Goal: Task Accomplishment & Management: Manage account settings

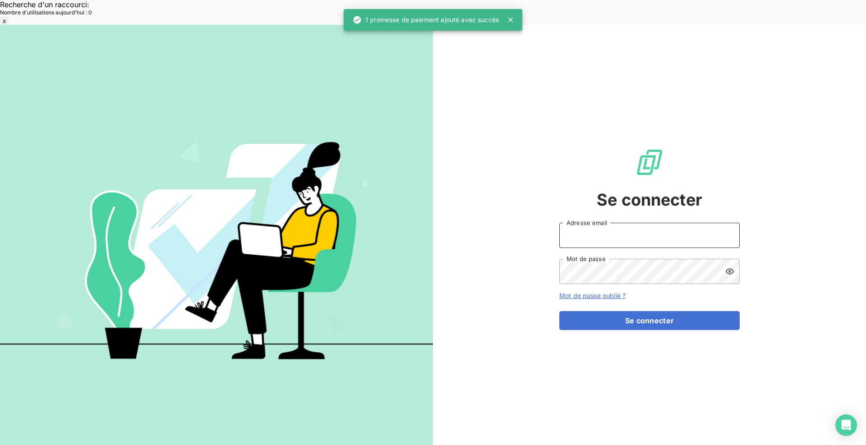
type input "met-france@recouvrement.met.com"
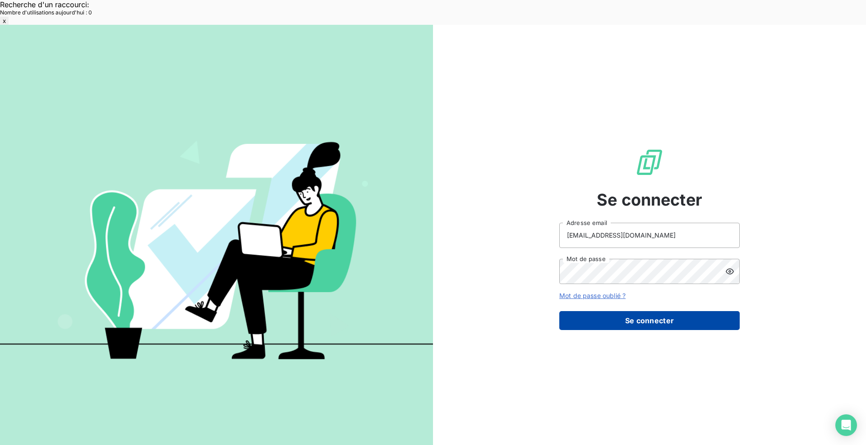
click at [640, 311] on button "Se connecter" at bounding box center [649, 320] width 180 height 19
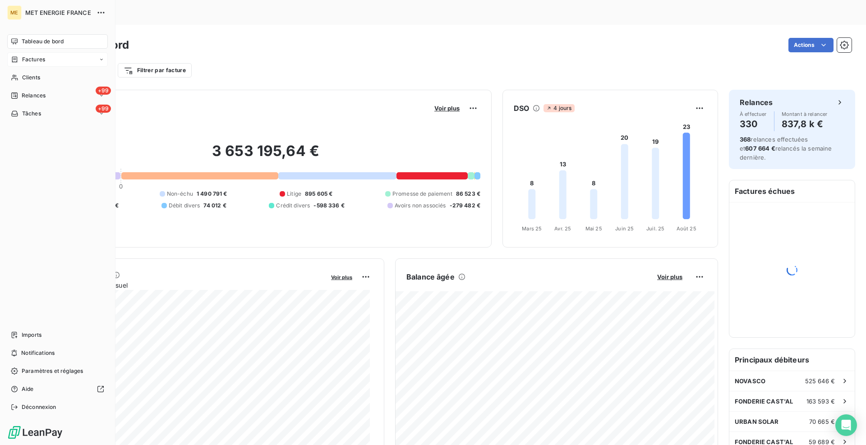
click at [40, 60] on span "Factures" at bounding box center [33, 59] width 23 height 8
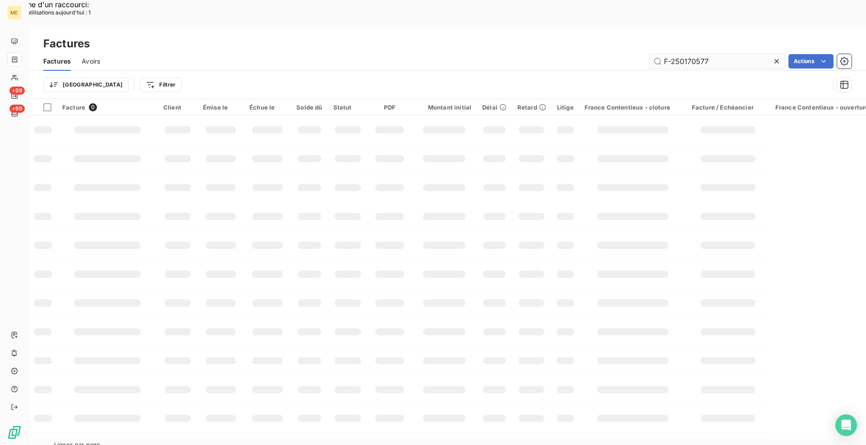
drag, startPoint x: 714, startPoint y: 37, endPoint x: 656, endPoint y: 33, distance: 58.2
click at [656, 54] on input "F-250170577" at bounding box center [716, 61] width 135 height 14
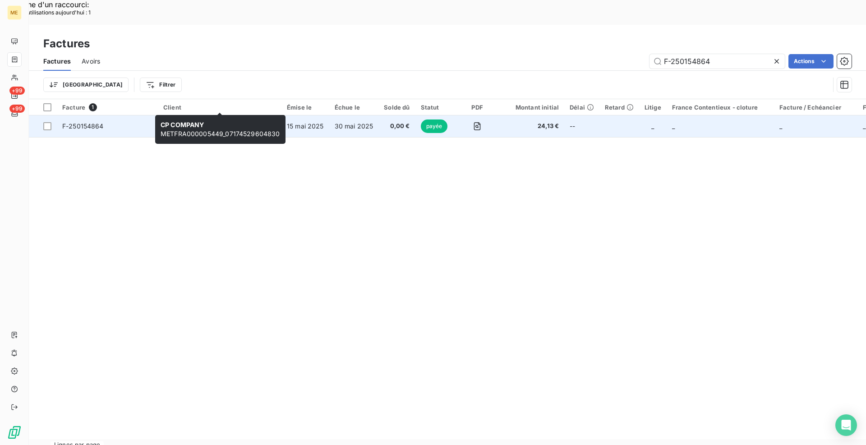
type input "F-250154864"
click at [195, 118] on span "CP COMPANY" at bounding box center [185, 122] width 44 height 8
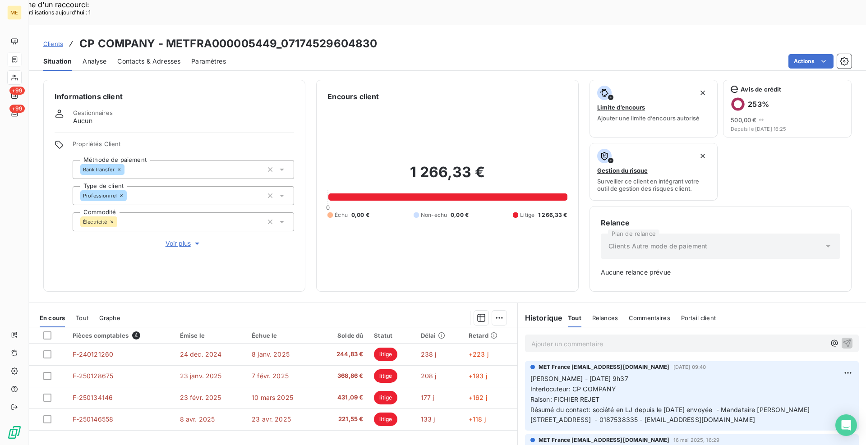
click at [80, 314] on span "Tout" at bounding box center [82, 317] width 13 height 7
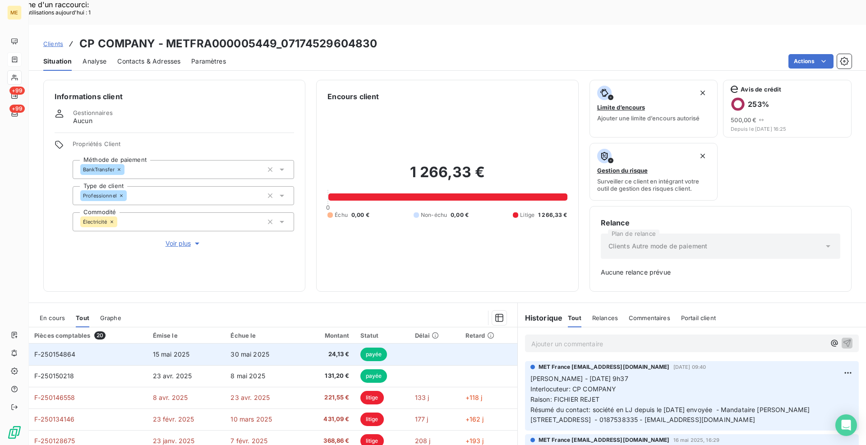
click at [56, 350] on span "F-250154864" at bounding box center [54, 354] width 41 height 8
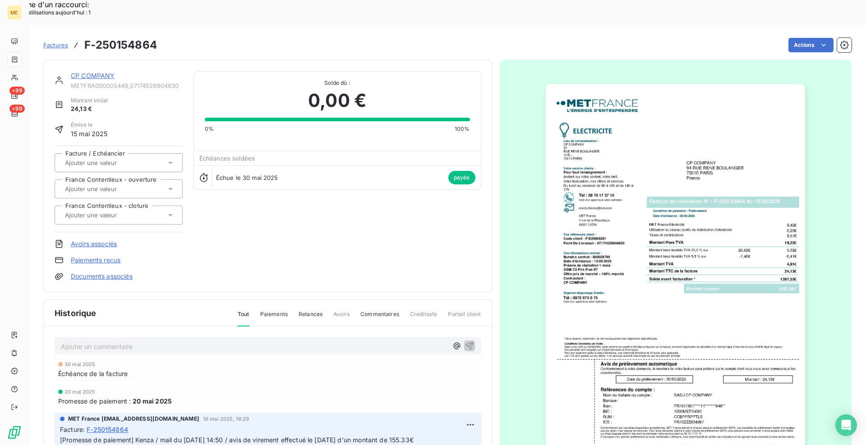
click at [681, 229] on img "button" at bounding box center [674, 267] width 259 height 367
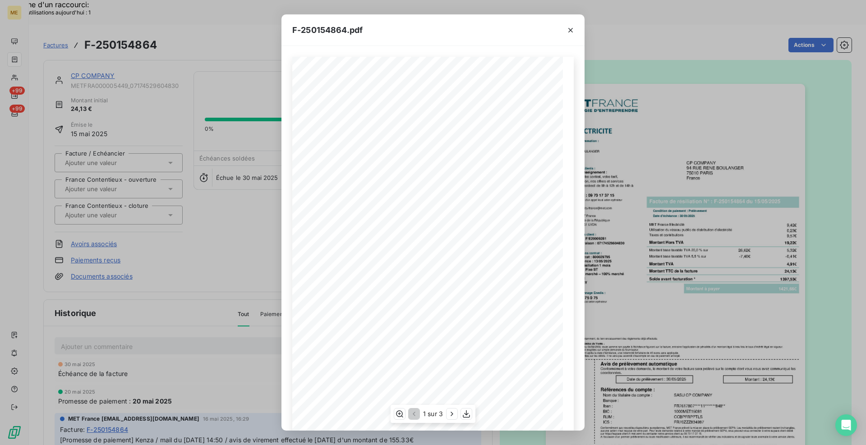
scroll to position [19, 0]
drag, startPoint x: 574, startPoint y: 33, endPoint x: 604, endPoint y: 17, distance: 33.9
click at [574, 32] on icon "button" at bounding box center [570, 30] width 9 height 9
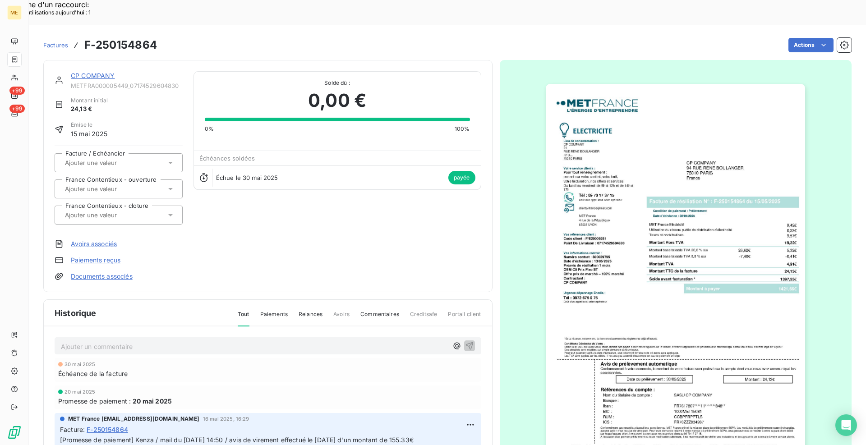
click at [104, 72] on link "CP COMPANY" at bounding box center [93, 76] width 44 height 8
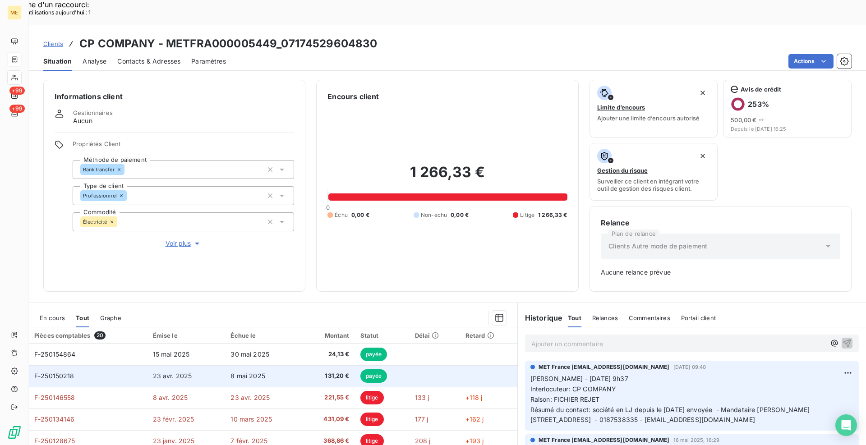
click at [54, 372] on span "F-250150218" at bounding box center [54, 376] width 40 height 8
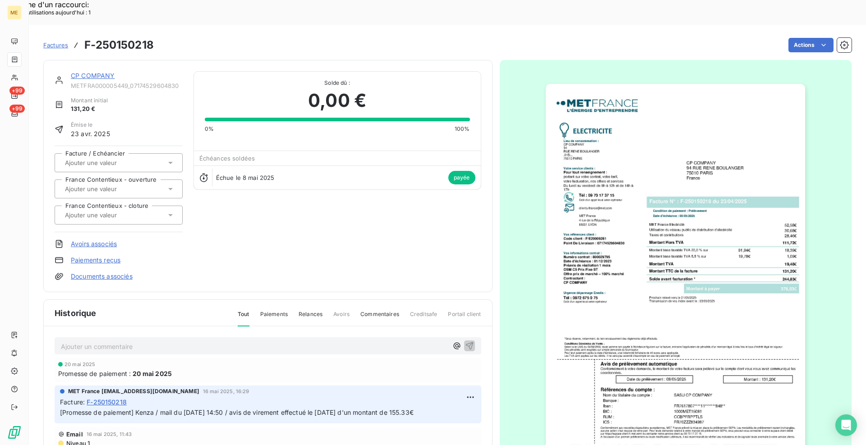
click at [103, 72] on link "CP COMPANY" at bounding box center [93, 76] width 44 height 8
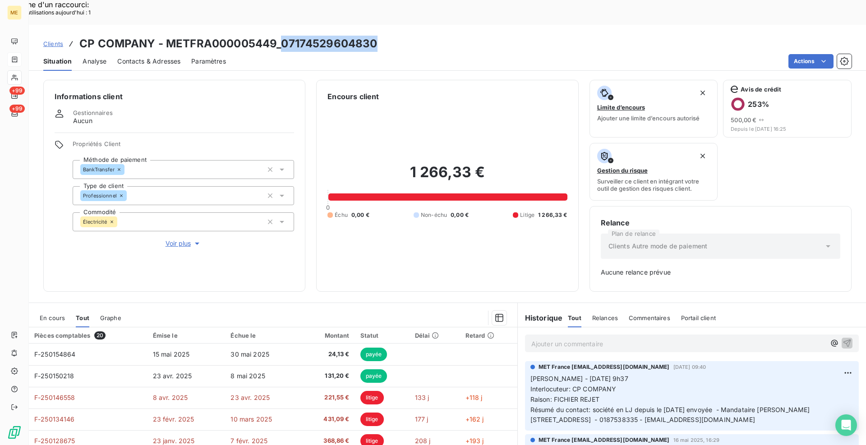
drag, startPoint x: 383, startPoint y: 19, endPoint x: 283, endPoint y: 17, distance: 99.6
click at [283, 36] on div "Clients CP COMPANY - METFRA000005449_07174529604830" at bounding box center [447, 44] width 837 height 16
copy h3 "07174529604830"
click at [50, 314] on span "En cours" at bounding box center [52, 317] width 25 height 7
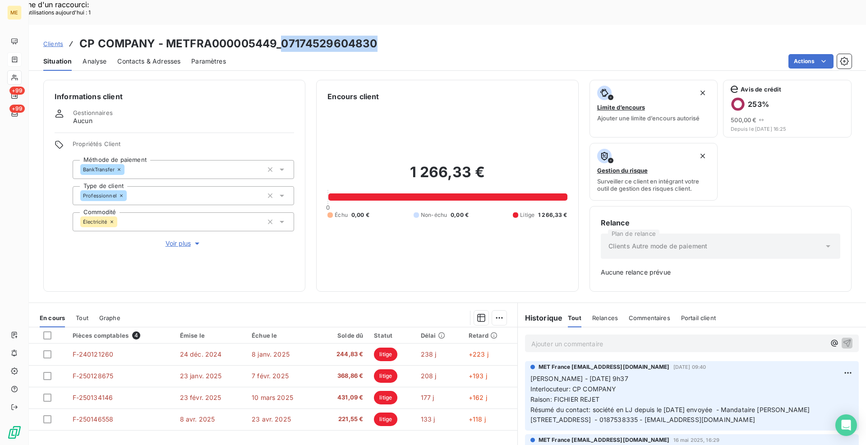
click at [83, 314] on span "Tout" at bounding box center [82, 317] width 13 height 7
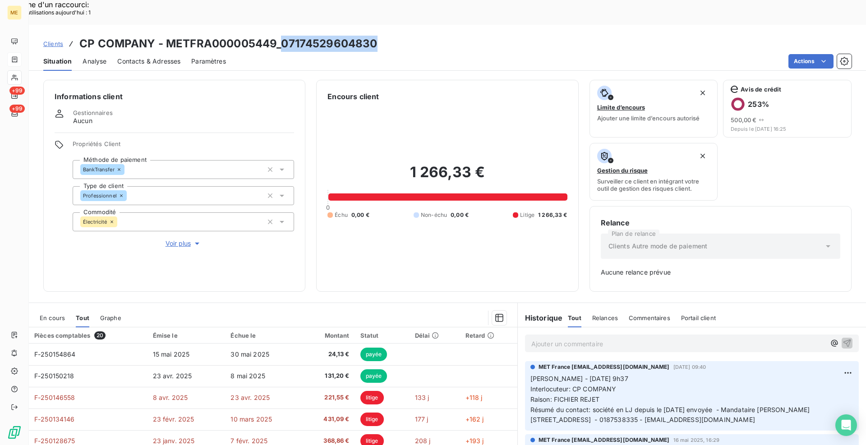
click at [49, 314] on span "En cours" at bounding box center [52, 317] width 25 height 7
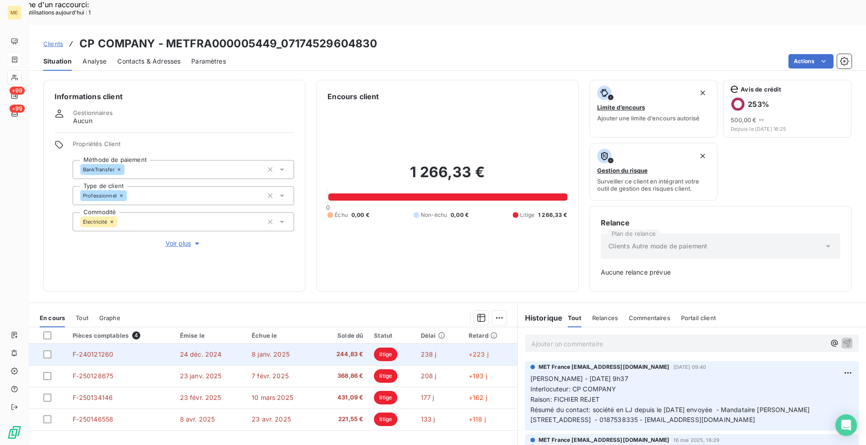
click at [108, 350] on span "F-240121260" at bounding box center [93, 354] width 41 height 8
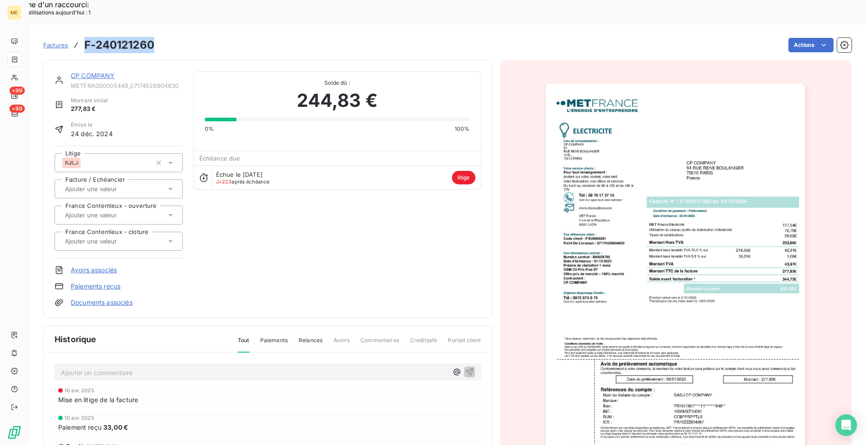
drag, startPoint x: 155, startPoint y: 19, endPoint x: 87, endPoint y: 20, distance: 68.1
click at [87, 36] on div "Factures F-240121260 Actions" at bounding box center [447, 45] width 808 height 19
copy h3 "F-240121260"
click at [108, 72] on link "CP COMPANY" at bounding box center [93, 76] width 44 height 8
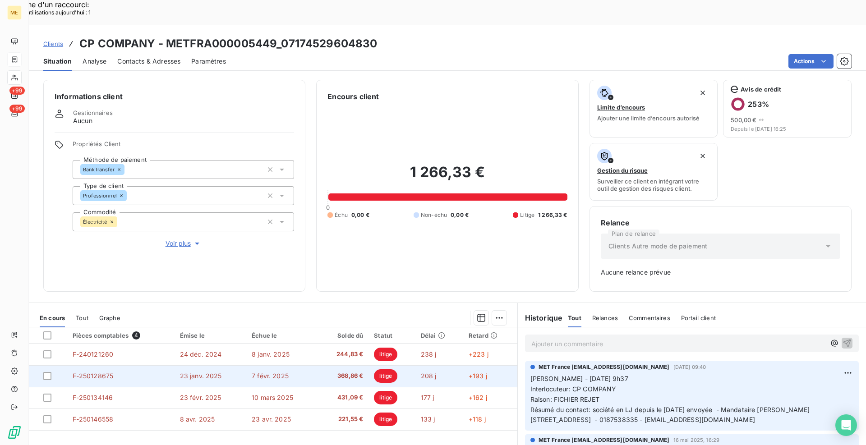
click at [94, 372] on span "F-250128675" at bounding box center [93, 376] width 41 height 8
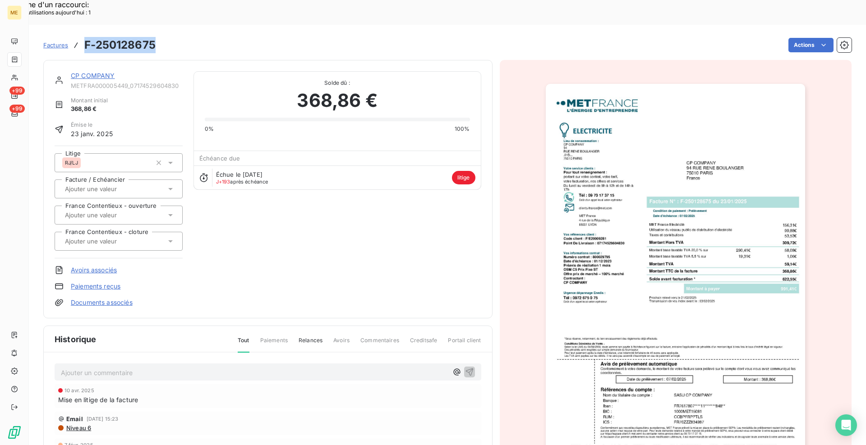
drag, startPoint x: 158, startPoint y: 20, endPoint x: 87, endPoint y: 16, distance: 71.8
click at [87, 36] on div "Factures F-250128675 Actions" at bounding box center [447, 45] width 808 height 19
copy h3 "F-250128675"
click at [683, 233] on img "button" at bounding box center [674, 267] width 259 height 367
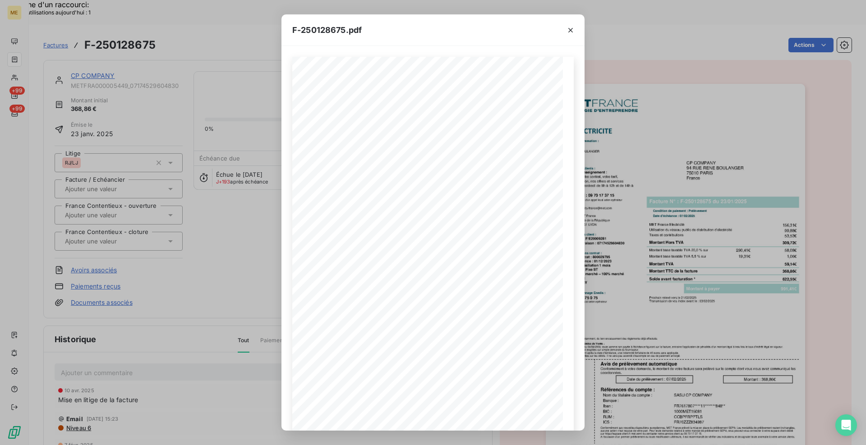
drag, startPoint x: 572, startPoint y: 31, endPoint x: 431, endPoint y: 28, distance: 141.1
click at [572, 31] on icon "button" at bounding box center [570, 30] width 9 height 9
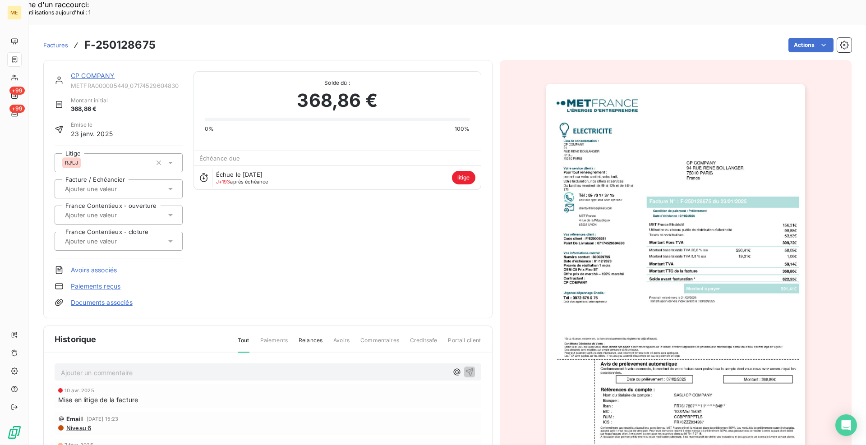
click at [101, 72] on link "CP COMPANY" at bounding box center [93, 76] width 44 height 8
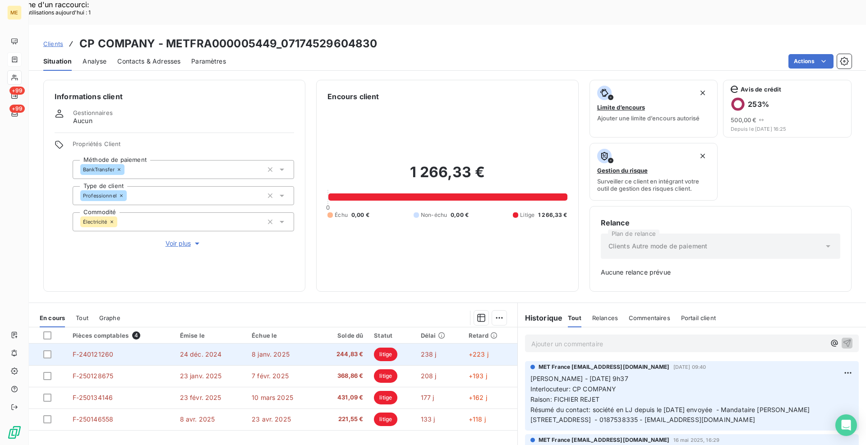
click at [90, 350] on span "F-240121260" at bounding box center [93, 354] width 41 height 8
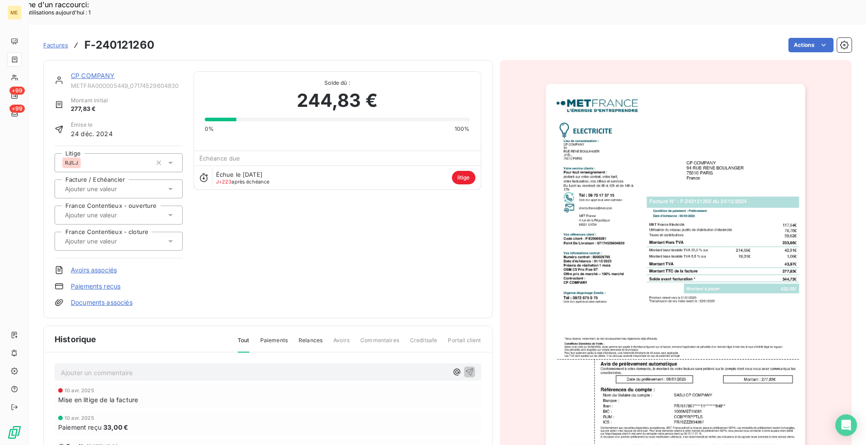
click at [666, 252] on img "button" at bounding box center [674, 267] width 259 height 367
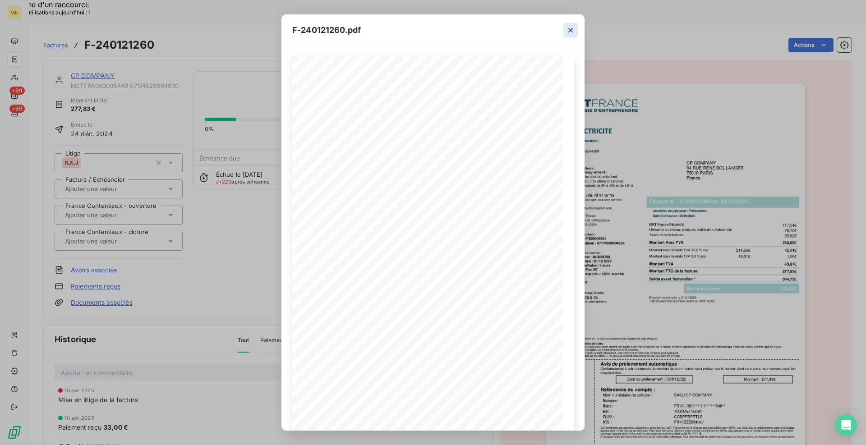
click at [568, 27] on icon "button" at bounding box center [570, 30] width 9 height 9
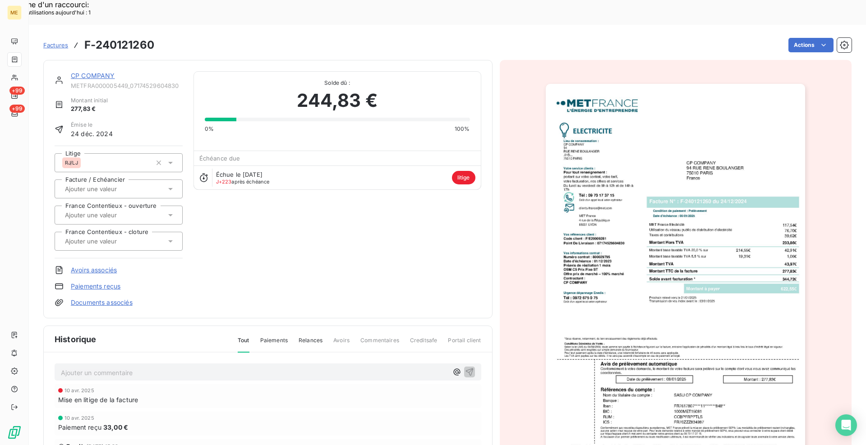
click at [107, 72] on link "CP COMPANY" at bounding box center [93, 76] width 44 height 8
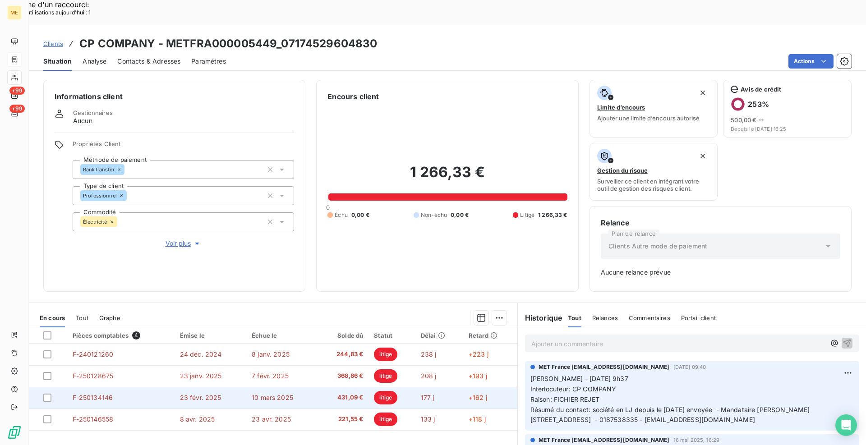
click at [86, 387] on td "F-250134146" at bounding box center [120, 398] width 107 height 22
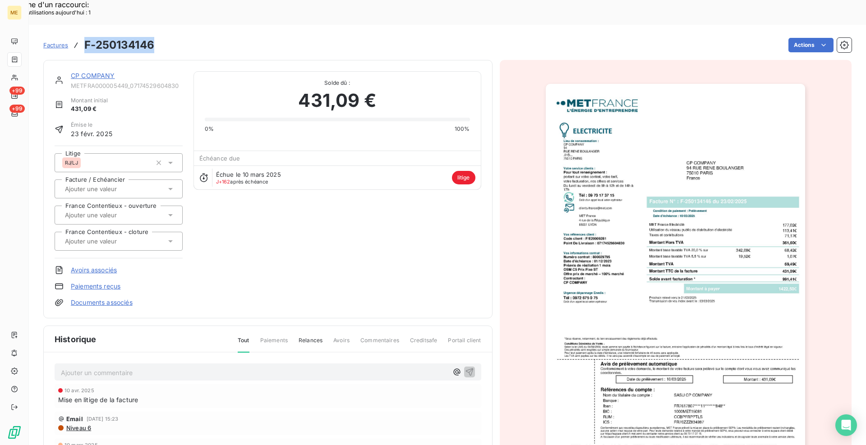
drag, startPoint x: 157, startPoint y: 19, endPoint x: 85, endPoint y: 12, distance: 72.0
click at [86, 36] on div "Factures F-250134146 Actions" at bounding box center [447, 45] width 808 height 19
copy h3 "F-250134146"
click at [577, 258] on img "button" at bounding box center [674, 267] width 259 height 367
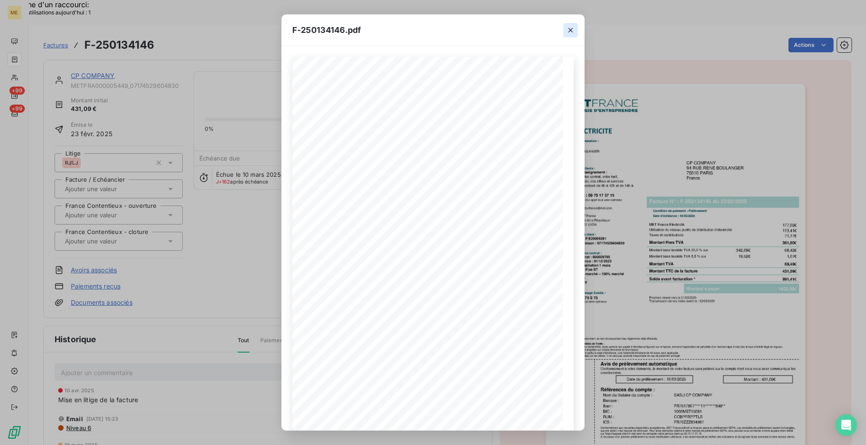
click at [577, 31] on button "button" at bounding box center [570, 30] width 14 height 14
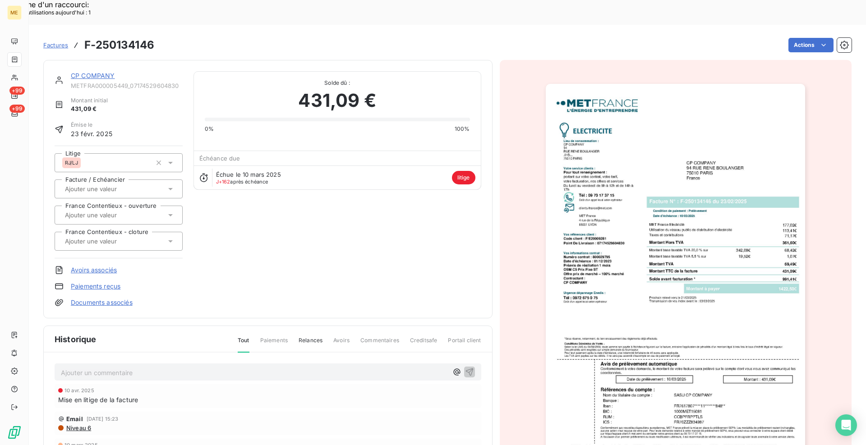
click at [110, 72] on link "CP COMPANY" at bounding box center [93, 76] width 44 height 8
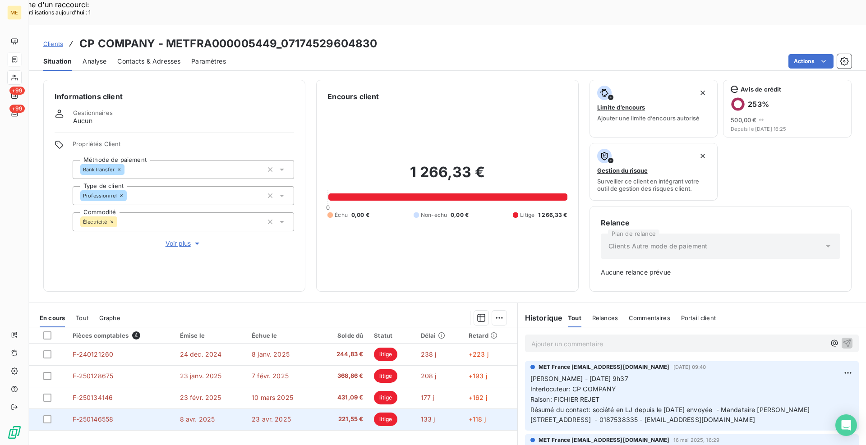
click at [109, 415] on span "F-250146558" at bounding box center [93, 419] width 41 height 8
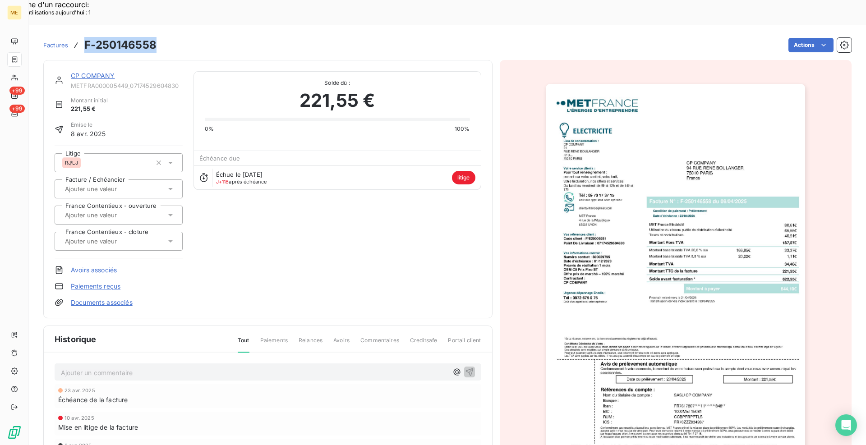
drag, startPoint x: 154, startPoint y: 21, endPoint x: 85, endPoint y: 18, distance: 69.0
click at [85, 37] on h3 "F-250146558" at bounding box center [120, 45] width 72 height 16
copy h3 "F-250146558"
click at [706, 349] on img "button" at bounding box center [674, 267] width 259 height 367
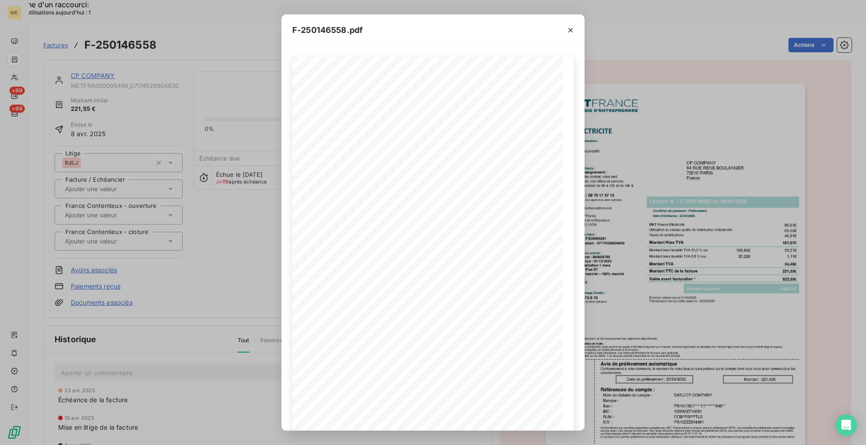
drag, startPoint x: 565, startPoint y: 29, endPoint x: 486, endPoint y: 22, distance: 79.3
click at [565, 29] on button "button" at bounding box center [570, 30] width 14 height 14
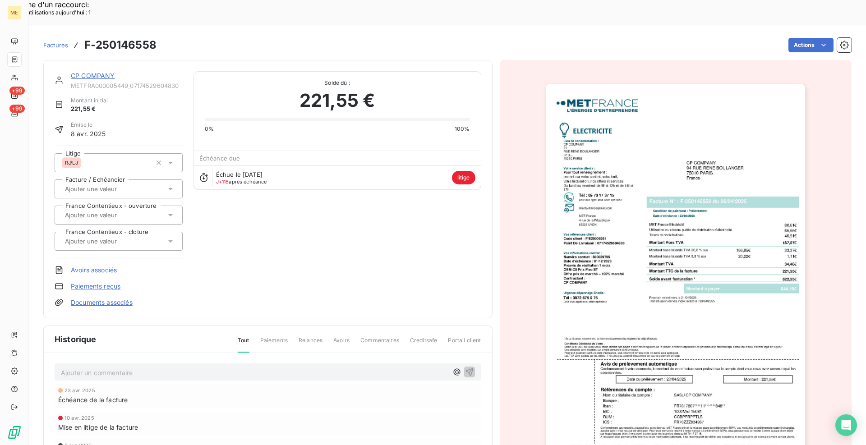
click at [110, 72] on link "CP COMPANY" at bounding box center [93, 76] width 44 height 8
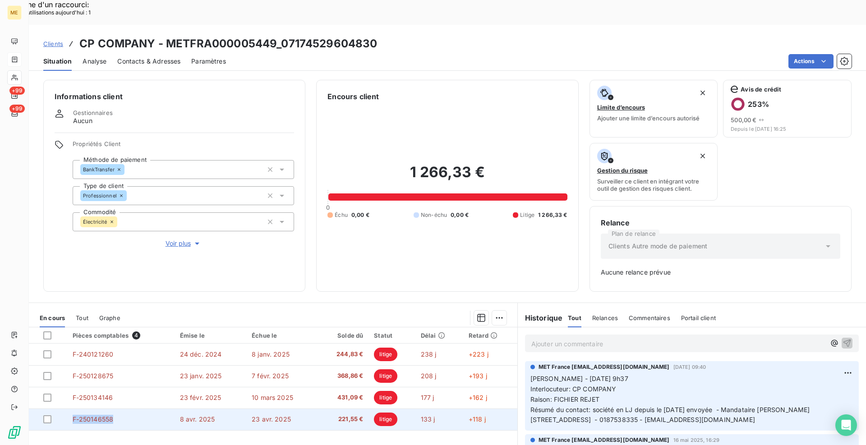
drag, startPoint x: 116, startPoint y: 393, endPoint x: 73, endPoint y: 394, distance: 42.8
click at [73, 408] on td "F-250146558" at bounding box center [120, 419] width 107 height 22
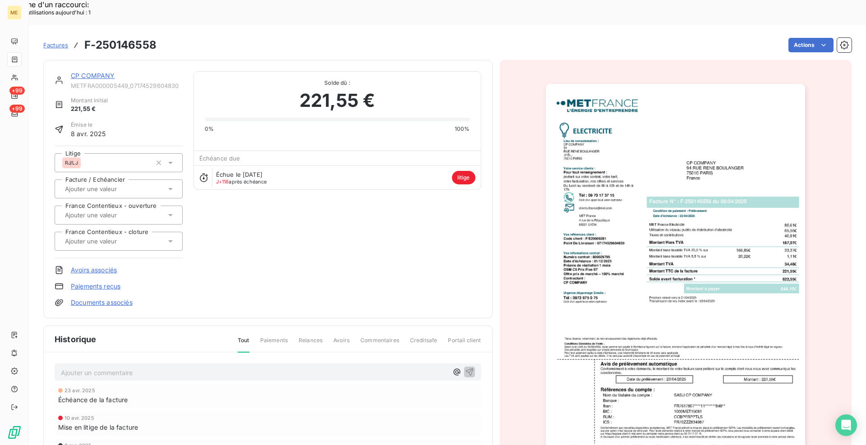
drag, startPoint x: 77, startPoint y: 52, endPoint x: 2, endPoint y: 108, distance: 93.4
click at [78, 72] on link "CP COMPANY" at bounding box center [93, 76] width 44 height 8
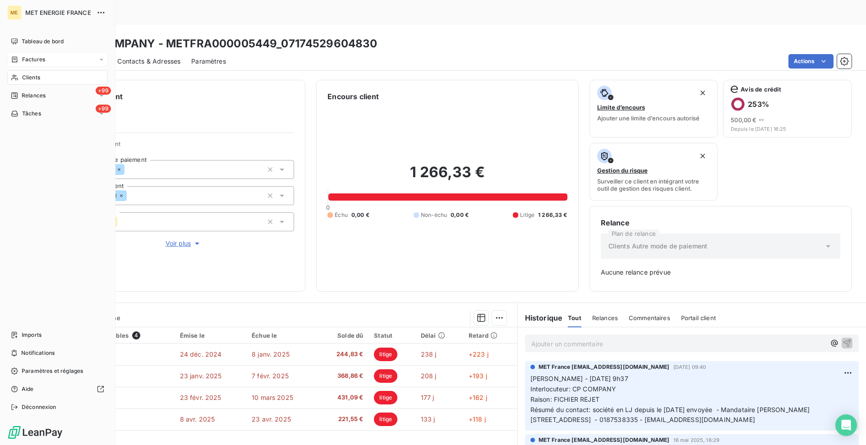
click at [14, 76] on icon at bounding box center [15, 77] width 8 height 7
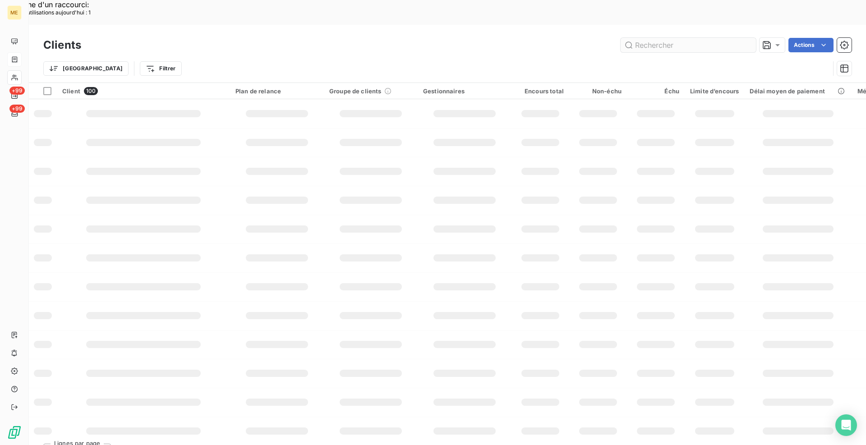
click at [673, 38] on input "text" at bounding box center [687, 45] width 135 height 14
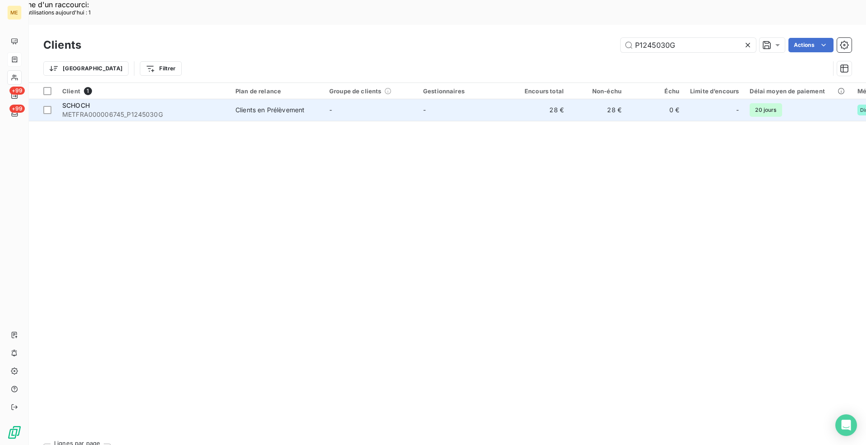
type input "P1245030G"
click at [210, 110] on span "METFRA000006745_P1245030G" at bounding box center [143, 114] width 162 height 9
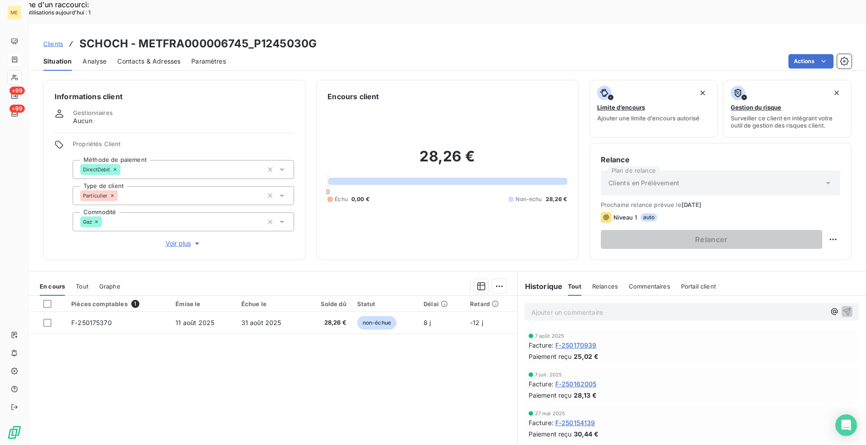
click at [155, 52] on div "Contacts & Adresses" at bounding box center [148, 61] width 63 height 19
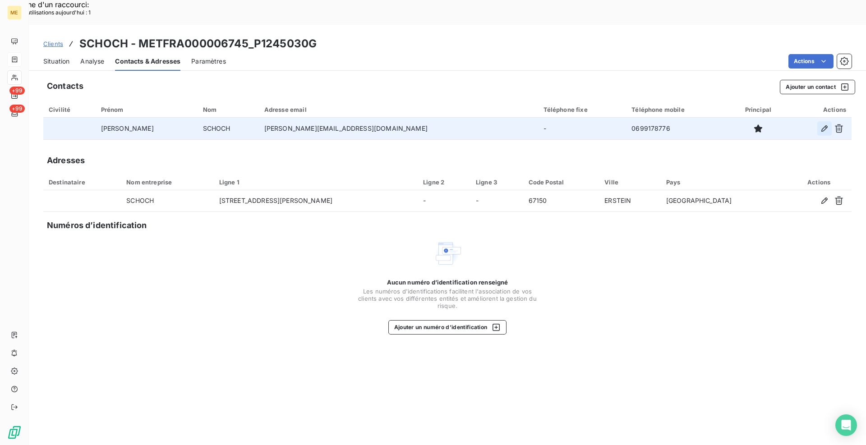
click at [823, 124] on icon "button" at bounding box center [824, 128] width 9 height 9
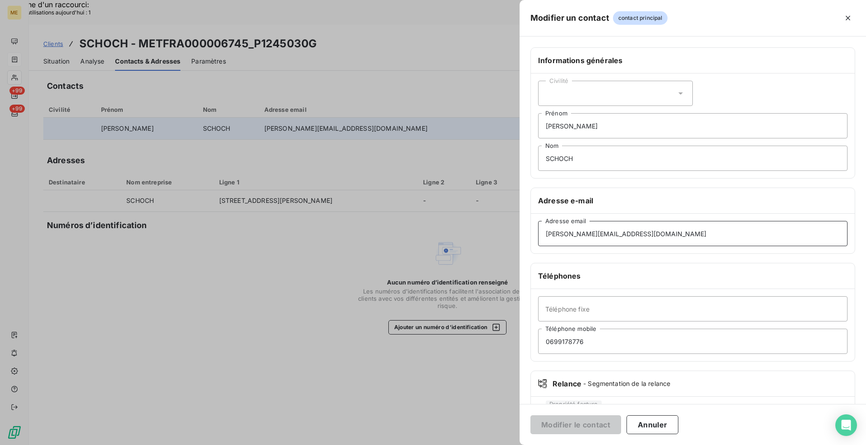
drag, startPoint x: 621, startPoint y: 229, endPoint x: 527, endPoint y: 232, distance: 93.8
click at [527, 232] on div "Informations générales Civilité [PERSON_NAME] Nom Adresse e-mail [PERSON_NAME][…" at bounding box center [692, 247] width 346 height 400
paste input "[EMAIL_ADDRESS]"
type input "[EMAIL_ADDRESS][DOMAIN_NAME]"
click at [589, 428] on button "Modifier le contact" at bounding box center [575, 424] width 91 height 19
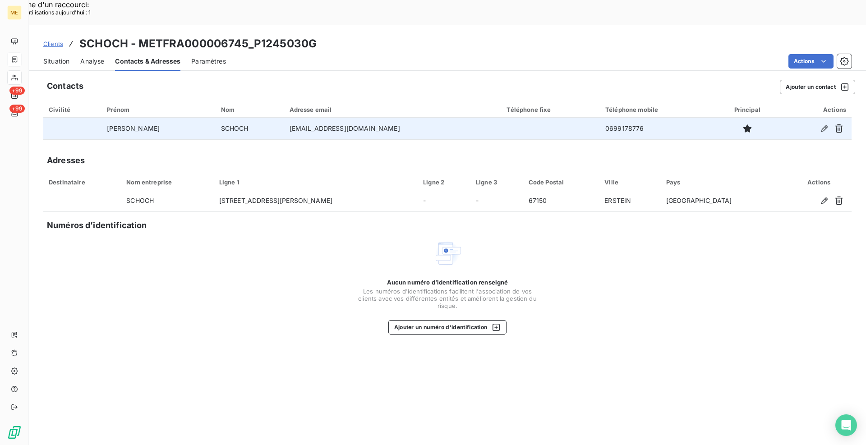
click at [63, 57] on span "Situation" at bounding box center [56, 61] width 26 height 9
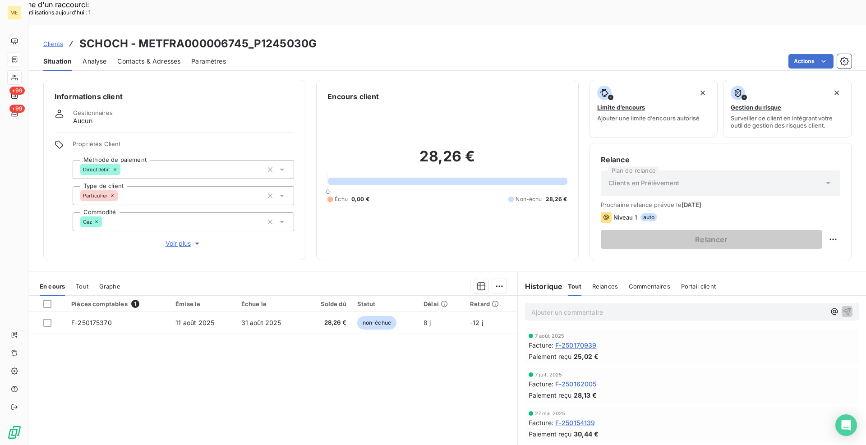
click at [54, 40] on span "Clients" at bounding box center [53, 43] width 20 height 7
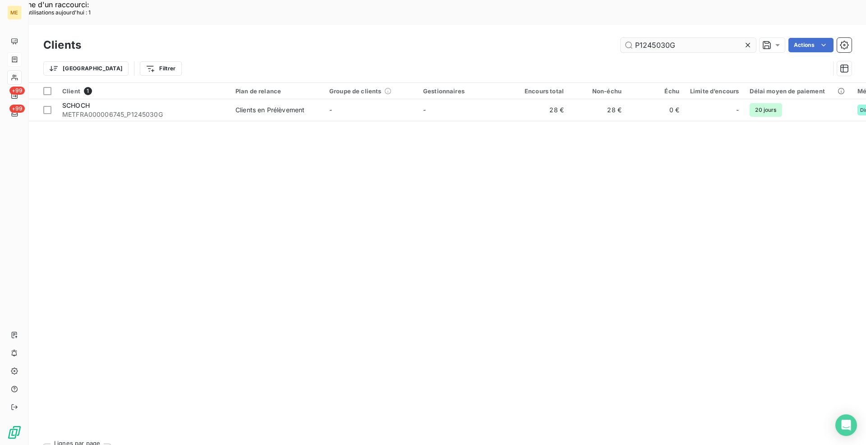
click at [679, 38] on input "P1245030G" at bounding box center [687, 45] width 135 height 14
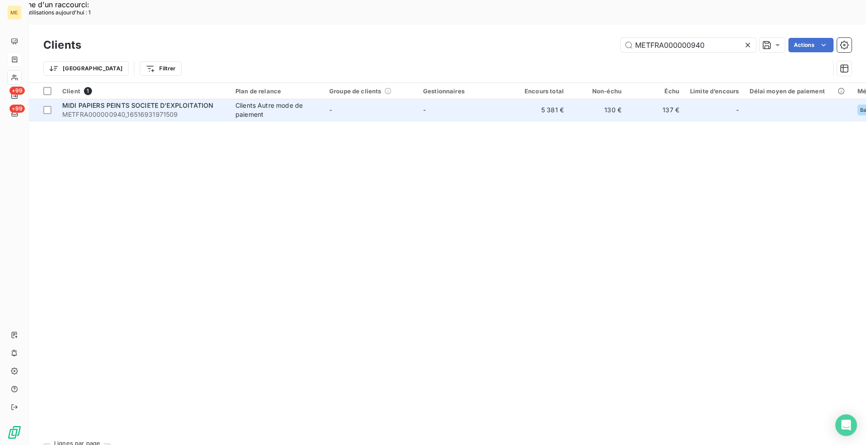
type input "METFRA000000940"
click at [264, 101] on div "Clients Autre mode de paiement" at bounding box center [276, 110] width 83 height 18
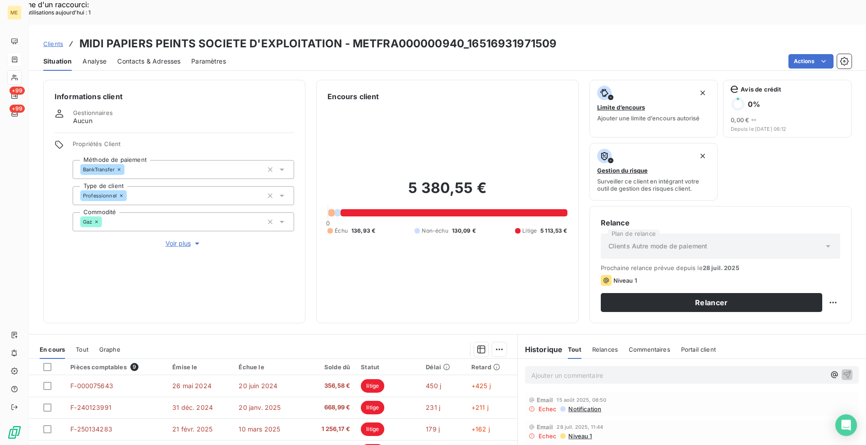
click at [186, 239] on span "Voir plus" at bounding box center [183, 243] width 36 height 9
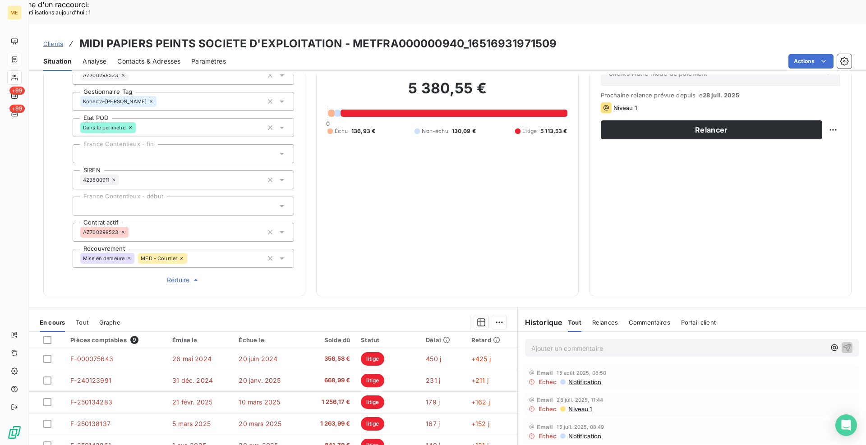
scroll to position [180, 0]
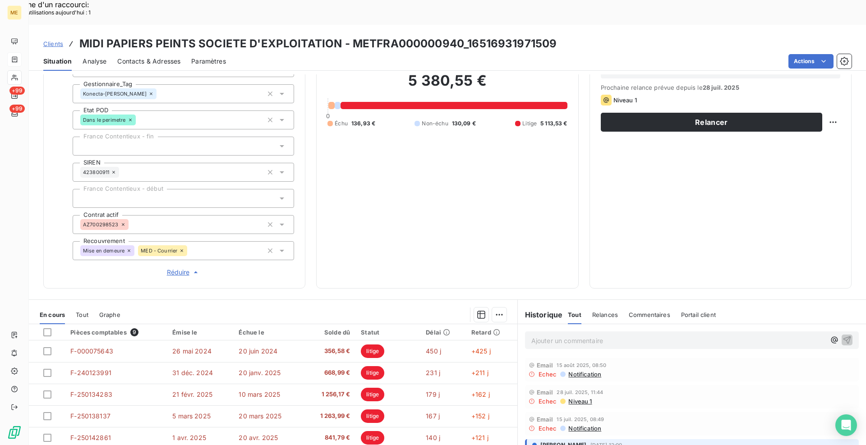
click at [179, 268] on span "Réduire" at bounding box center [183, 272] width 33 height 9
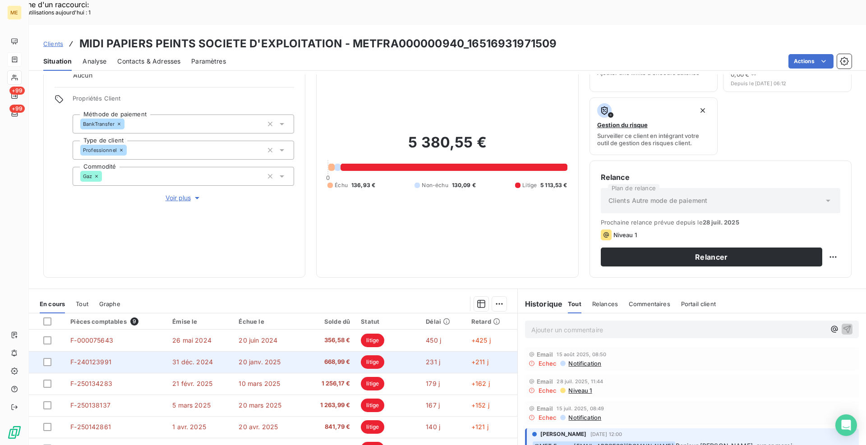
scroll to position [45, 0]
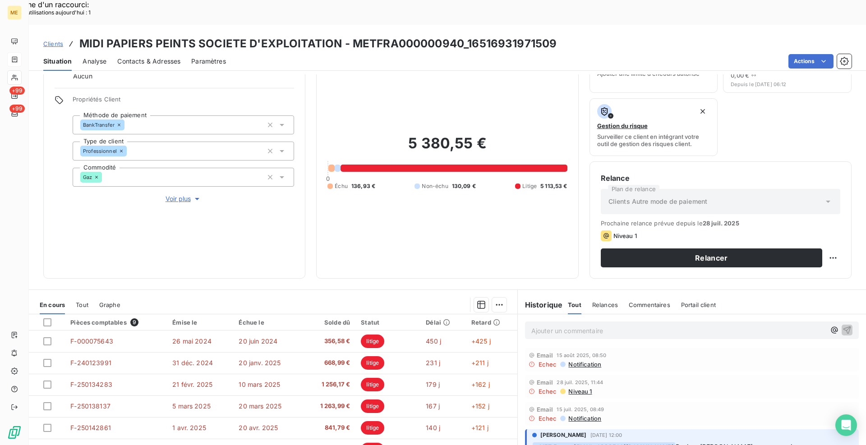
click at [308, 232] on div "Informations client Gestionnaires Aucun Propriétés Client Méthode de paiement B…" at bounding box center [447, 156] width 837 height 243
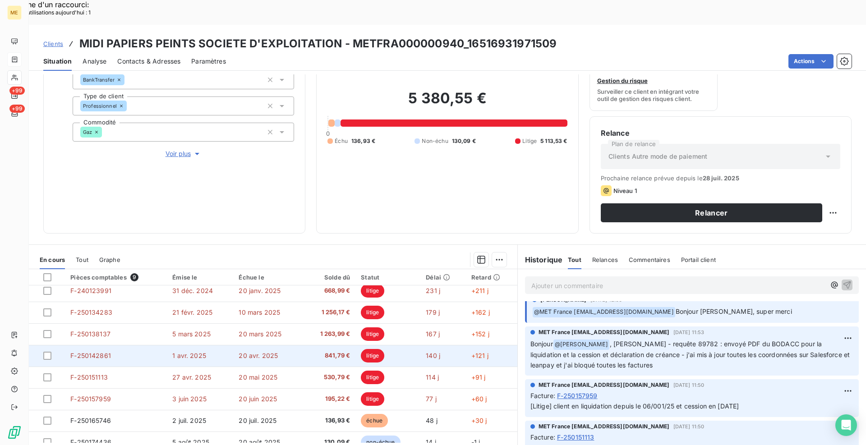
scroll to position [38, 0]
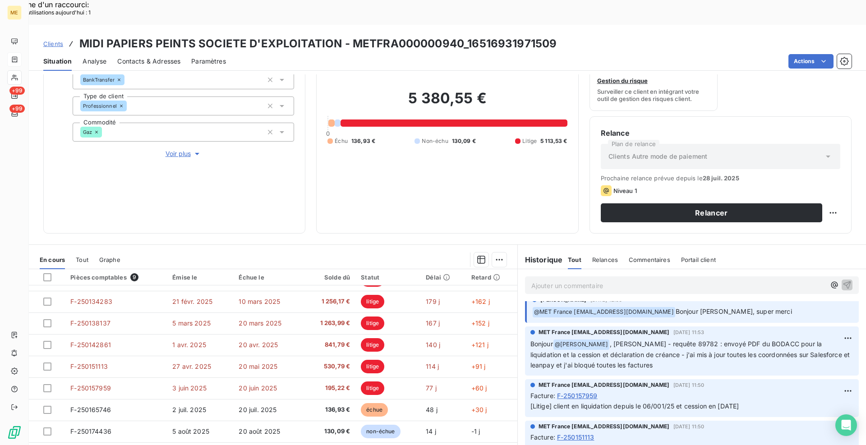
click at [311, 207] on div "Informations client Gestionnaires Aucun Propriétés Client Méthode de paiement B…" at bounding box center [447, 111] width 837 height 243
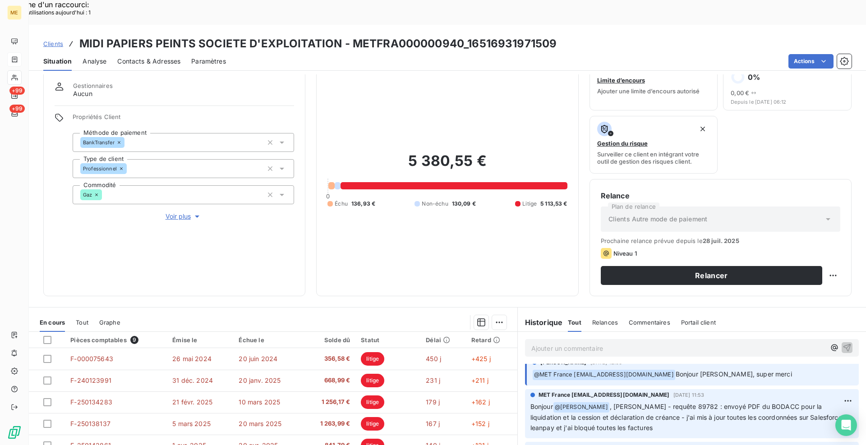
scroll to position [0, 0]
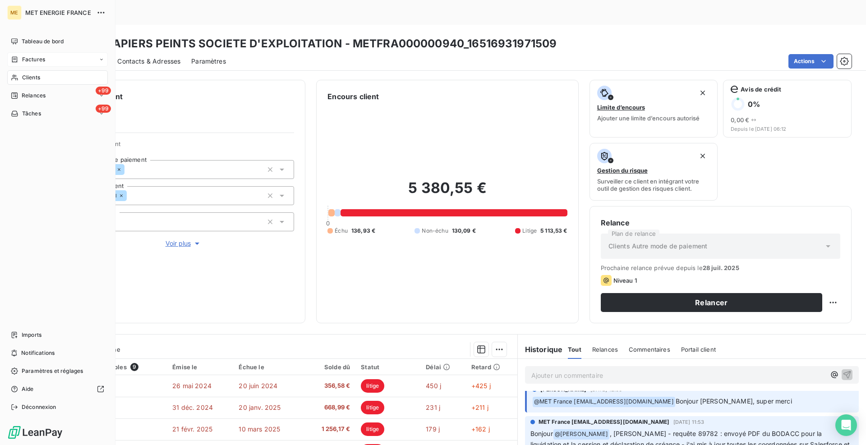
click at [18, 76] on icon at bounding box center [15, 77] width 8 height 7
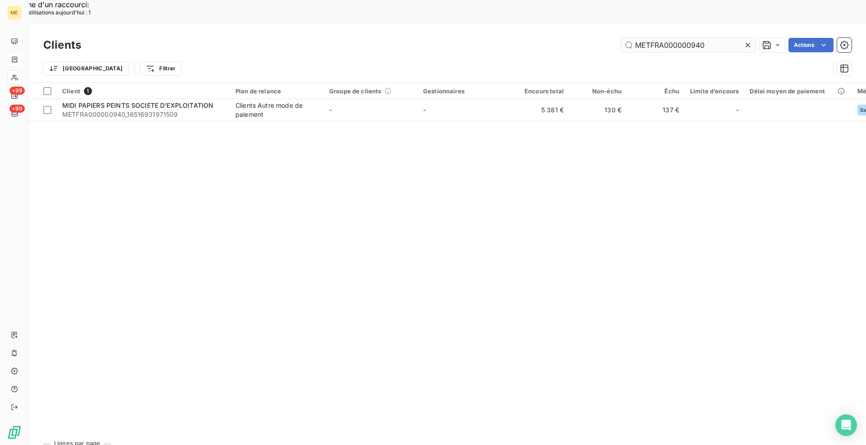
click at [661, 38] on input "METFRA000000940" at bounding box center [687, 45] width 135 height 14
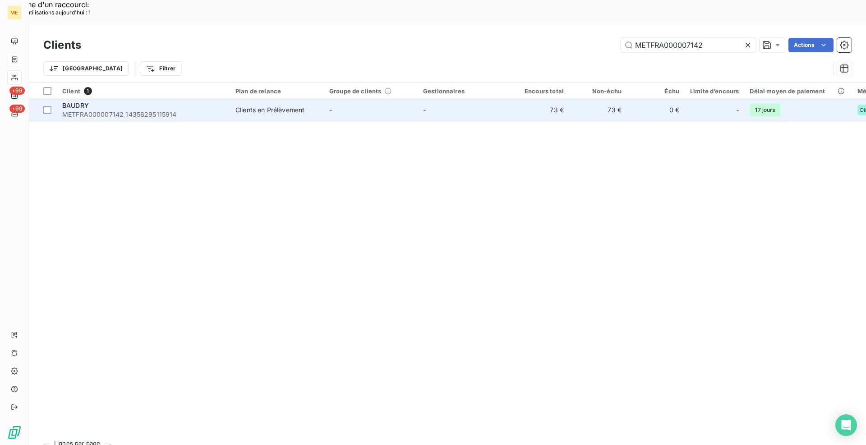
type input "METFRA000007142"
click at [196, 101] on div "BAUDRY" at bounding box center [143, 105] width 162 height 9
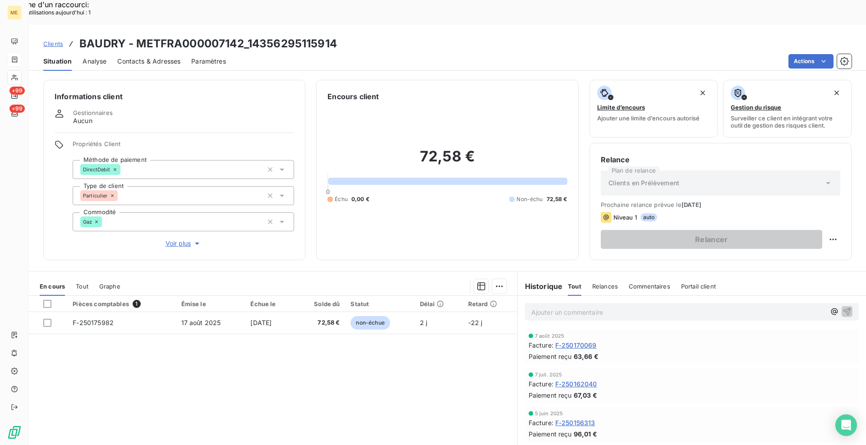
click at [166, 57] on span "Contacts & Adresses" at bounding box center [148, 61] width 63 height 9
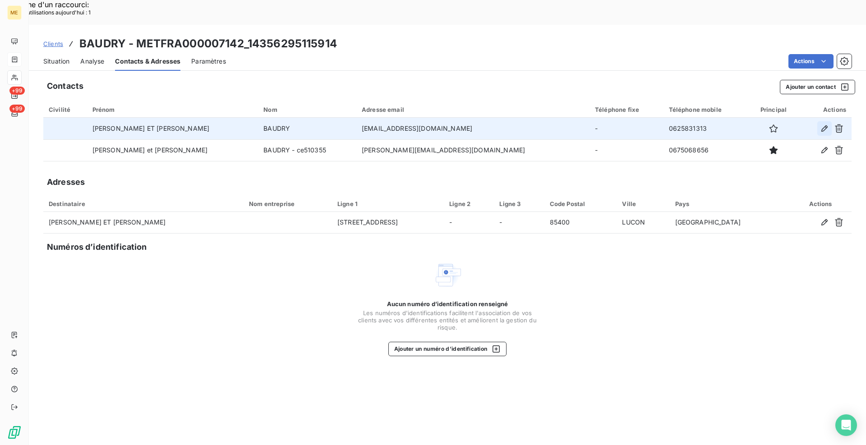
click at [825, 124] on icon "button" at bounding box center [824, 128] width 9 height 9
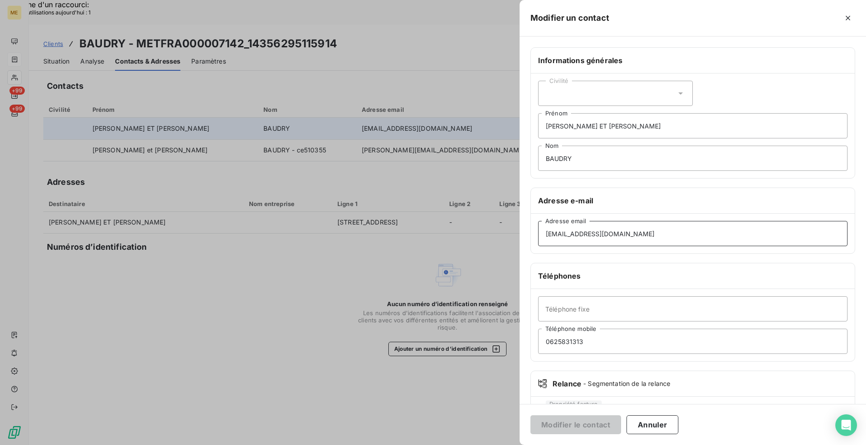
drag, startPoint x: 650, startPoint y: 236, endPoint x: 522, endPoint y: 236, distance: 128.0
click at [522, 236] on div "Informations générales Civilité [PERSON_NAME] ET [PERSON_NAME] Nom Adresse e-ma…" at bounding box center [692, 247] width 346 height 400
click at [595, 427] on button "Modifier le contact" at bounding box center [575, 424] width 91 height 19
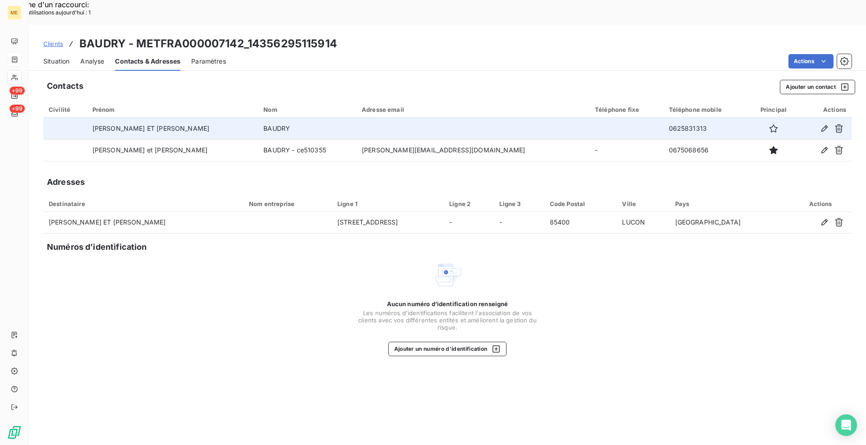
click at [60, 52] on div "Situation" at bounding box center [56, 61] width 26 height 19
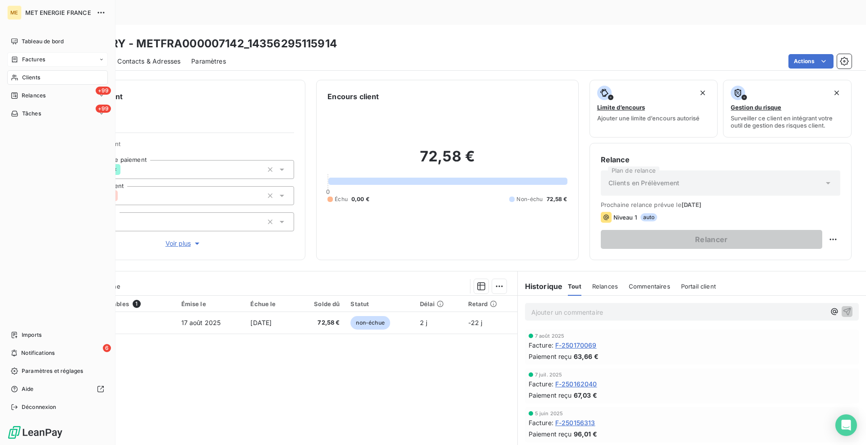
click at [21, 77] on div "Clients" at bounding box center [57, 77] width 101 height 14
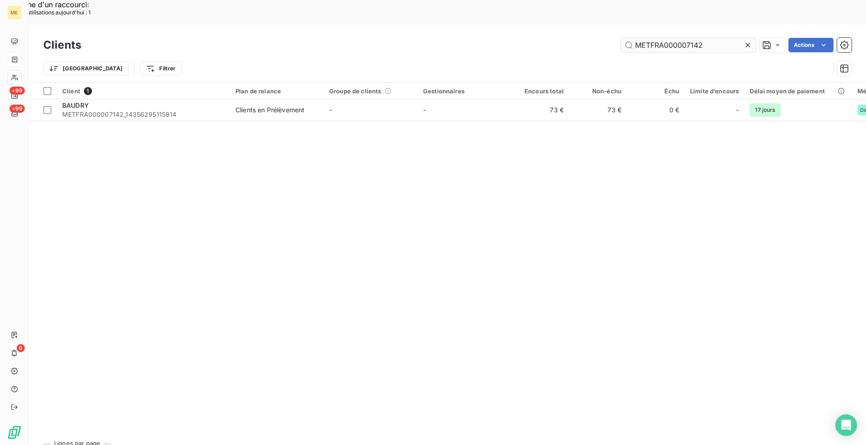
click at [647, 38] on input "METFRA000007142" at bounding box center [687, 45] width 135 height 14
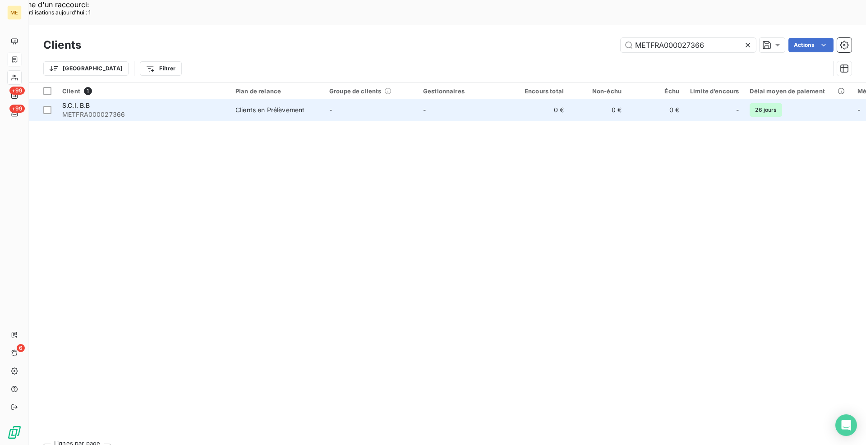
type input "METFRA000027366"
click at [175, 110] on span "METFRA000027366" at bounding box center [143, 114] width 162 height 9
